Goal: Check status: Check status

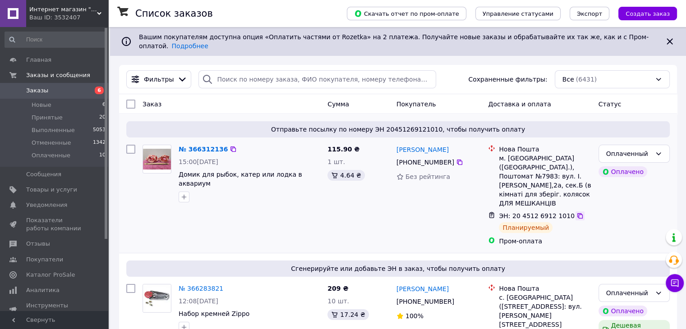
click at [577, 213] on icon at bounding box center [579, 215] width 5 height 5
click at [240, 75] on input "search" at bounding box center [317, 79] width 238 height 18
paste input "20451268826964"
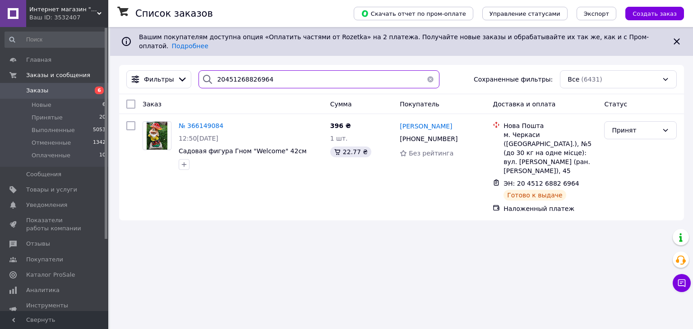
type input "20451268826964"
click at [41, 90] on span "Заказы" at bounding box center [37, 91] width 22 height 8
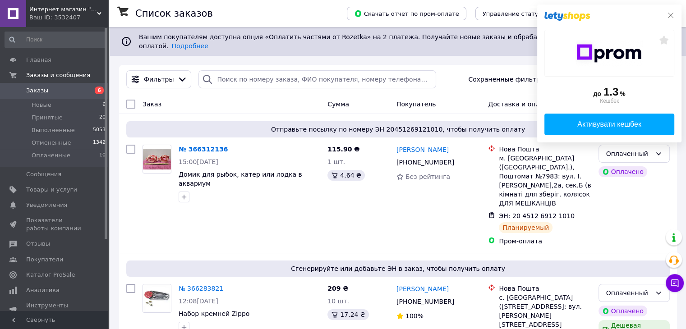
click at [671, 14] on icon at bounding box center [670, 15] width 7 height 7
